Goal: Find specific page/section

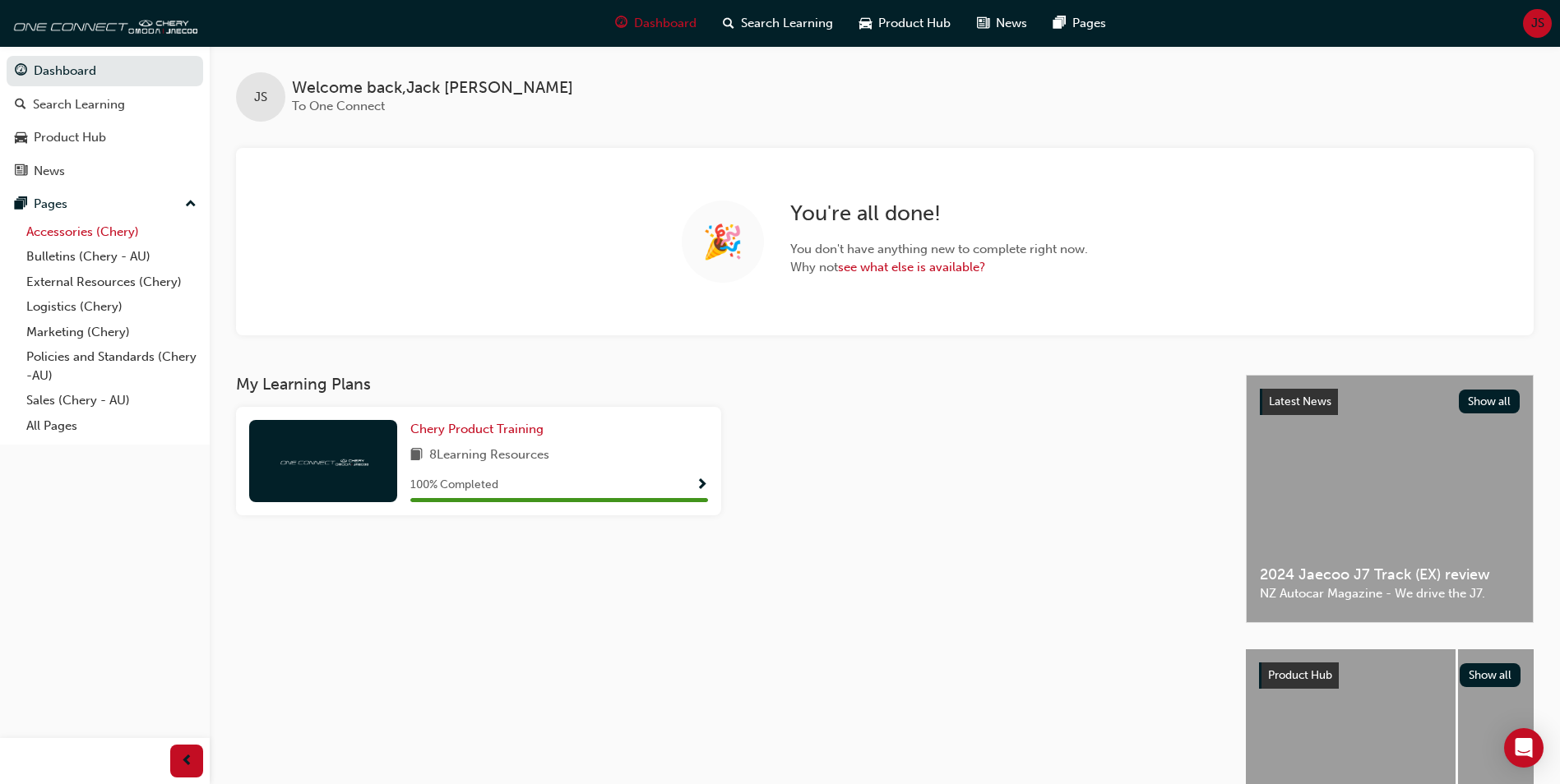
click at [94, 237] on link "Accessories (Chery)" at bounding box center [111, 232] width 183 height 25
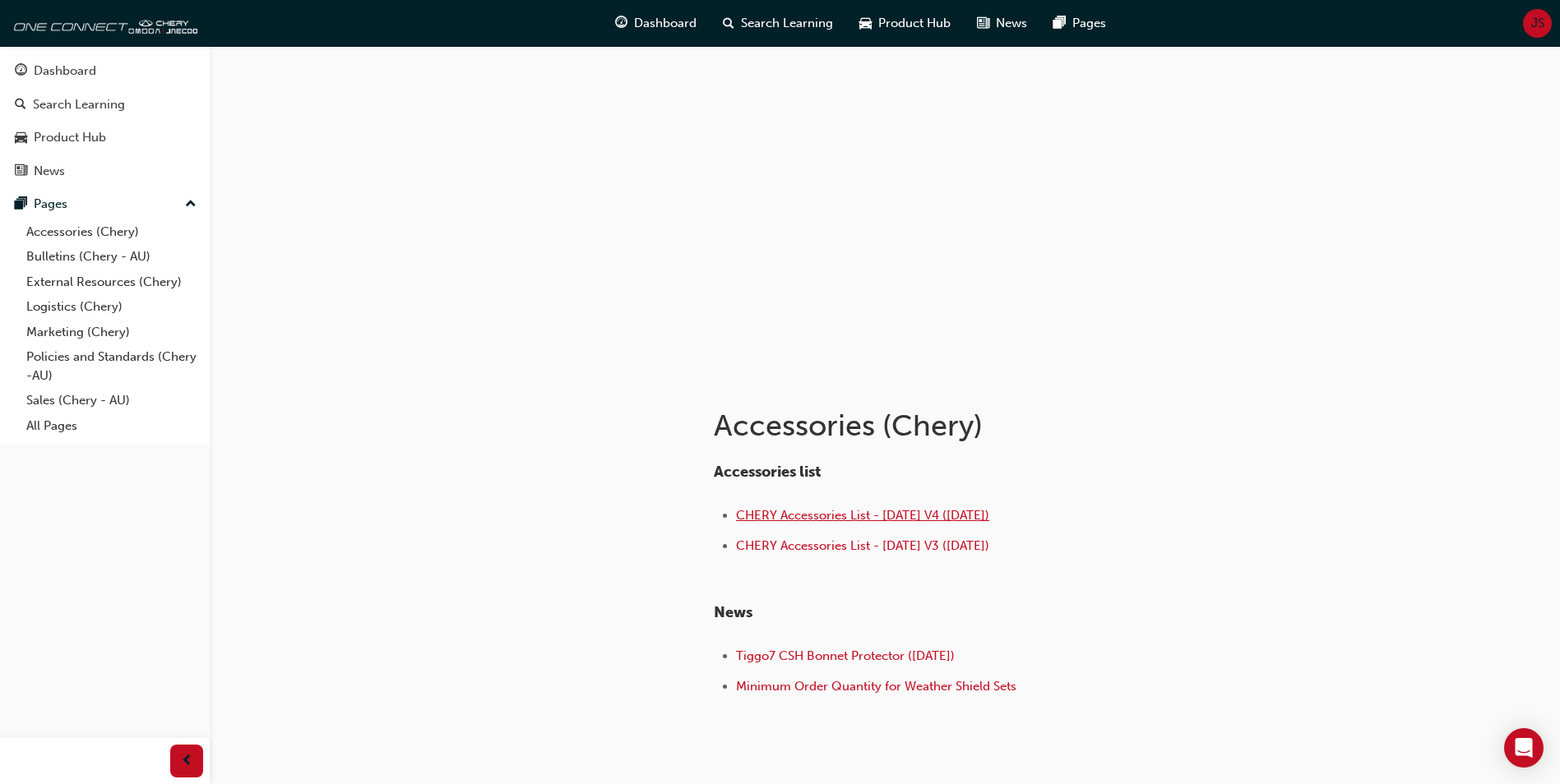
click at [780, 514] on span "CHERY Accessories List - [DATE] V4 ([DATE])" at bounding box center [863, 514] width 253 height 15
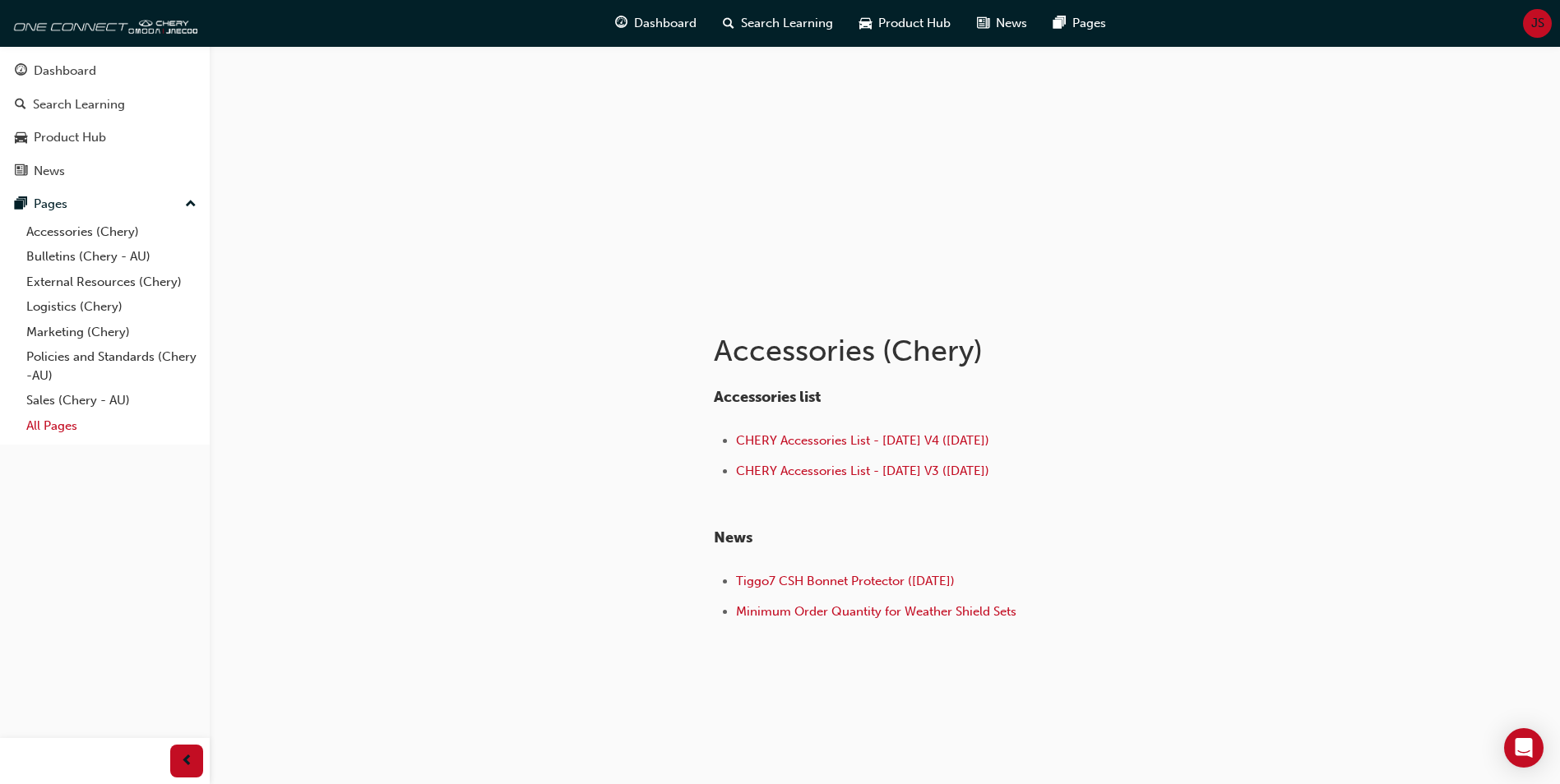
click at [57, 427] on link "All Pages" at bounding box center [111, 426] width 183 height 25
